Goal: Check status: Check status

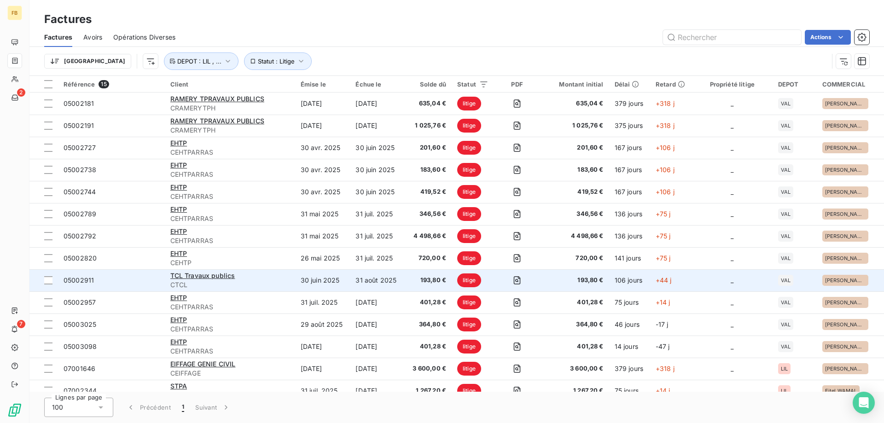
click at [372, 274] on td "31 août 2025" at bounding box center [377, 280] width 54 height 22
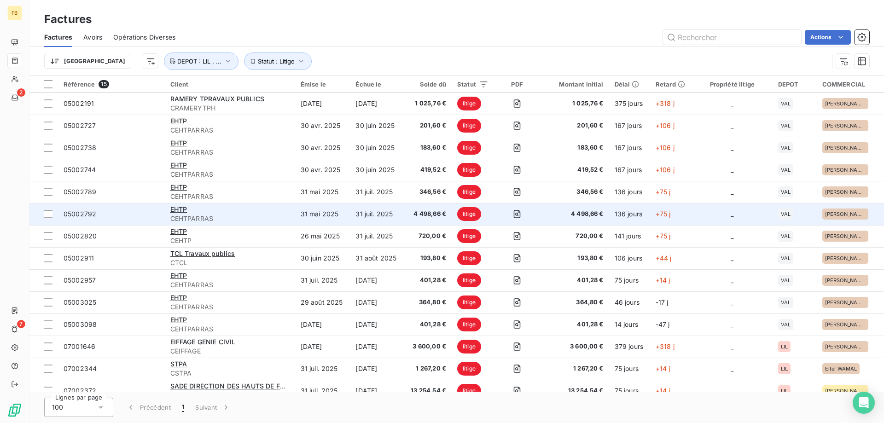
scroll to position [33, 0]
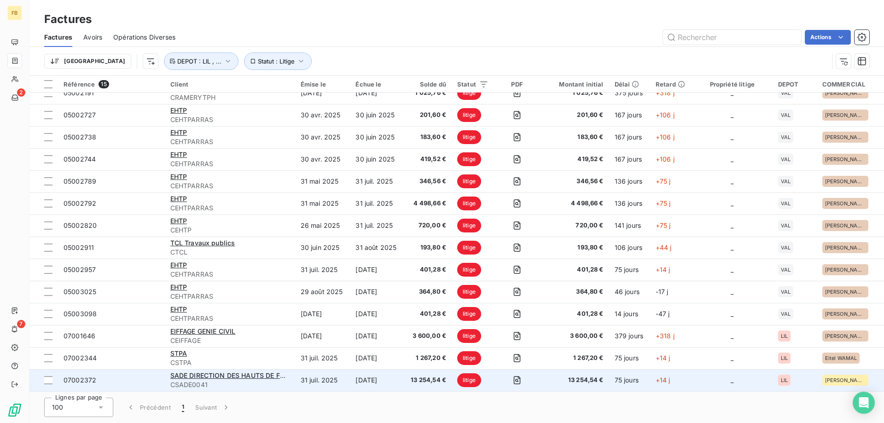
click at [353, 373] on td "[DATE]" at bounding box center [377, 380] width 54 height 22
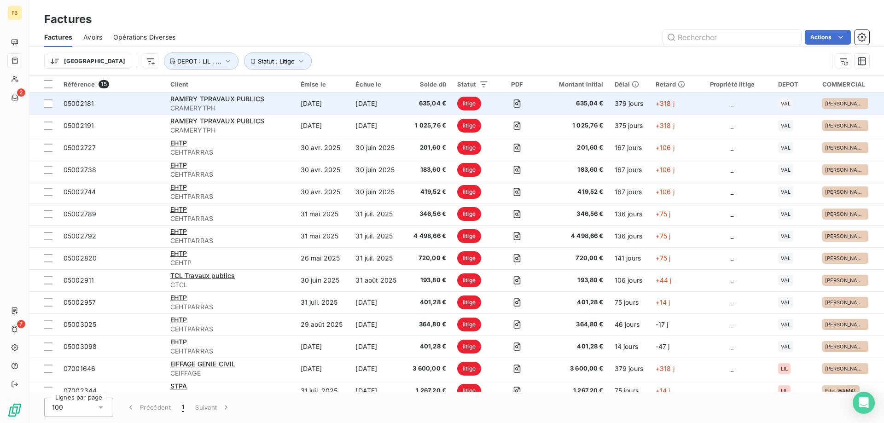
click at [320, 106] on td "[DATE]" at bounding box center [322, 104] width 55 height 22
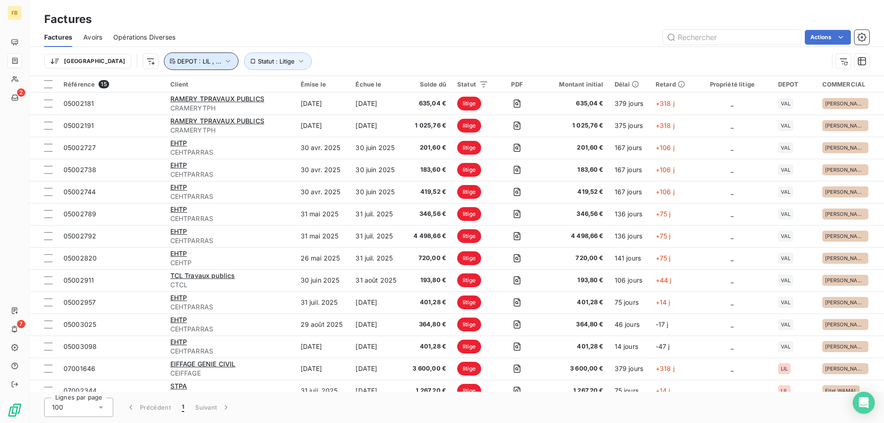
click at [177, 62] on span "DEPOT : LIL , ..." at bounding box center [199, 61] width 44 height 7
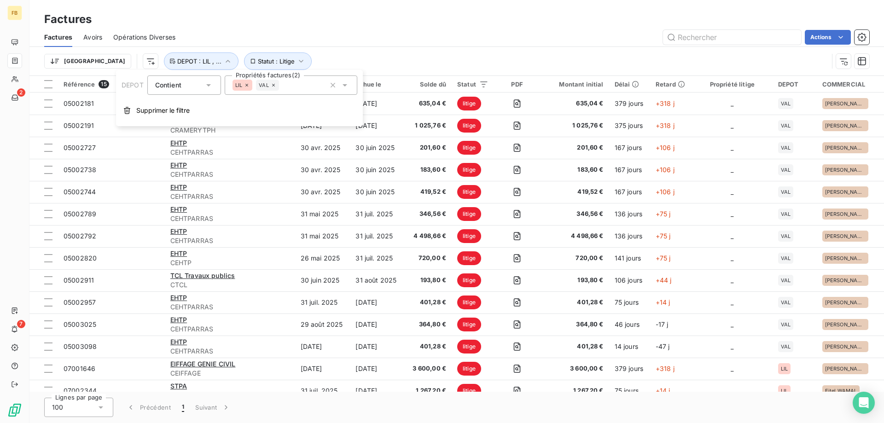
click at [272, 87] on icon at bounding box center [274, 85] width 6 height 6
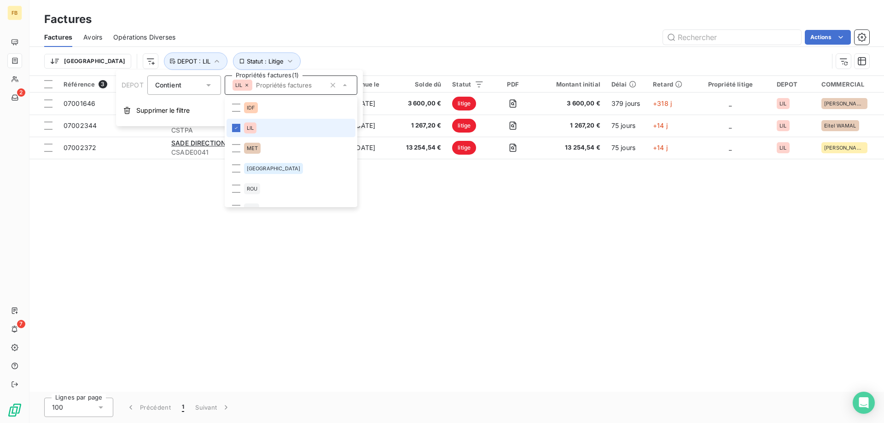
click at [248, 86] on icon at bounding box center [247, 85] width 6 height 6
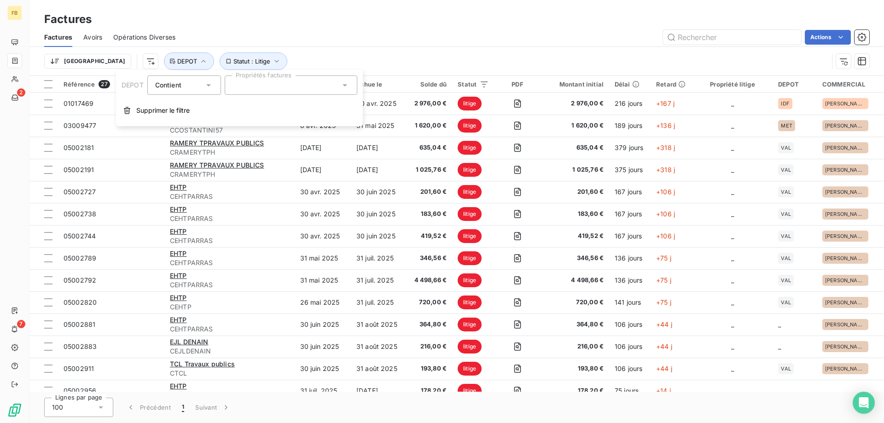
click at [268, 91] on div at bounding box center [291, 85] width 133 height 19
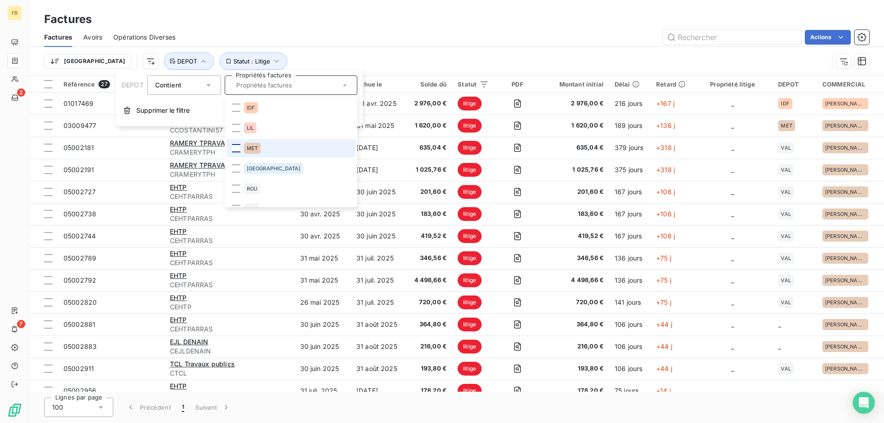
click at [237, 146] on div at bounding box center [236, 148] width 8 height 8
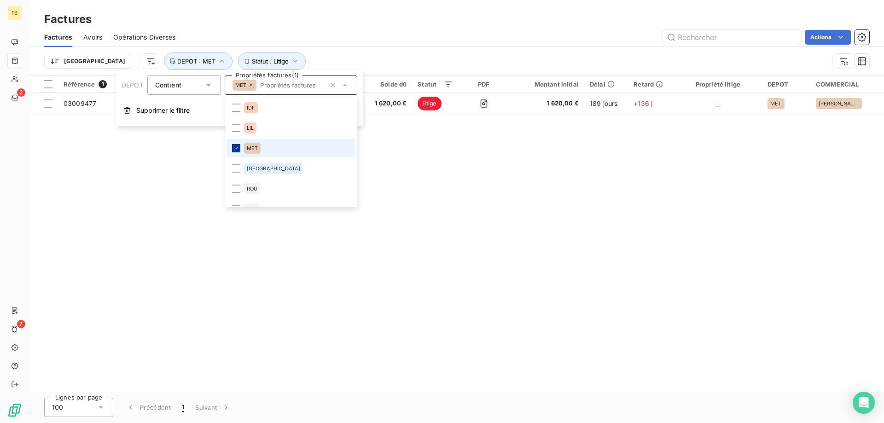
click at [237, 146] on icon at bounding box center [236, 149] width 6 height 6
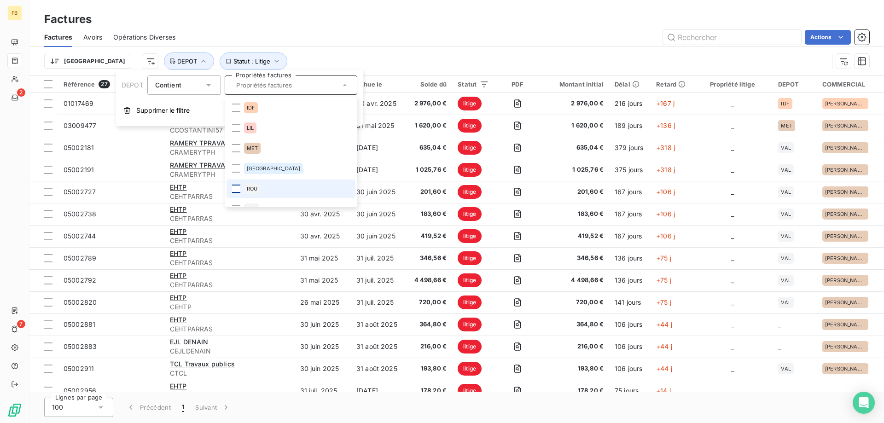
click at [233, 185] on div at bounding box center [236, 189] width 8 height 8
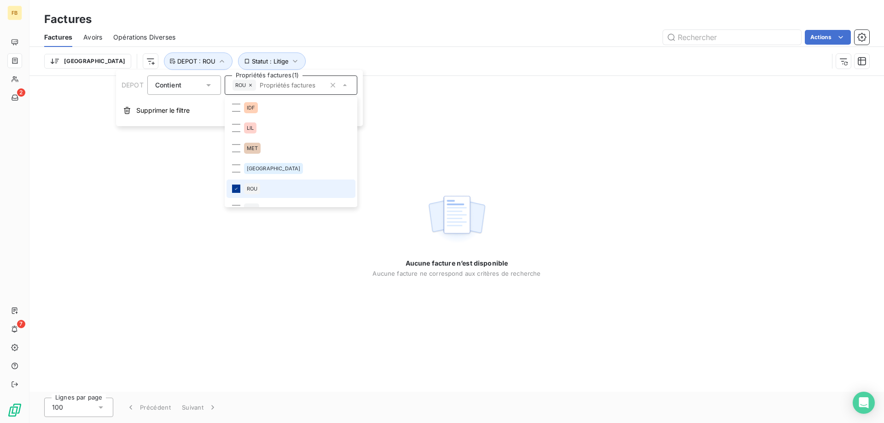
click at [236, 185] on div at bounding box center [236, 189] width 8 height 8
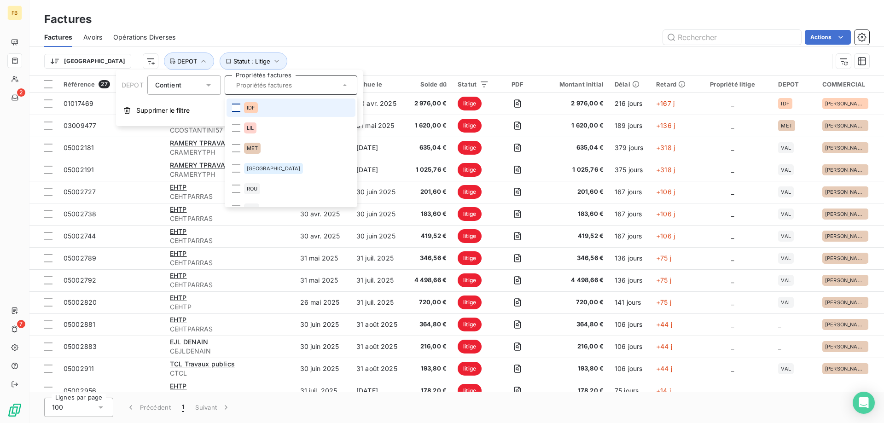
click at [240, 106] on div at bounding box center [236, 108] width 8 height 8
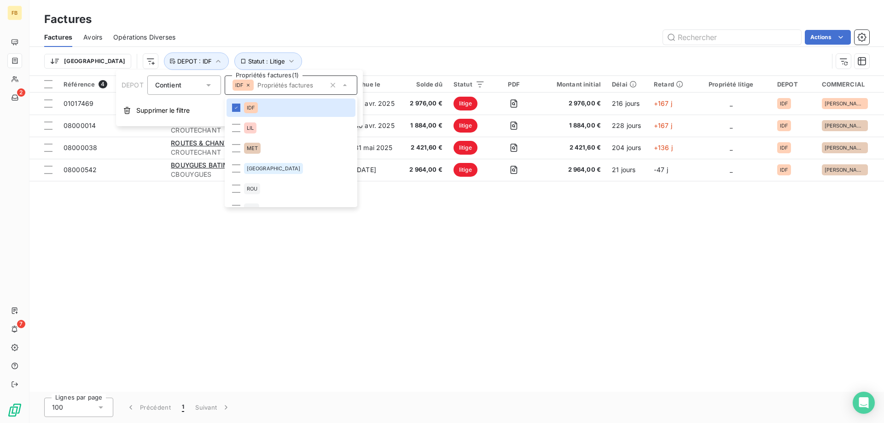
click at [378, 24] on div "Factures" at bounding box center [456, 19] width 855 height 17
